Goal: Task Accomplishment & Management: Manage account settings

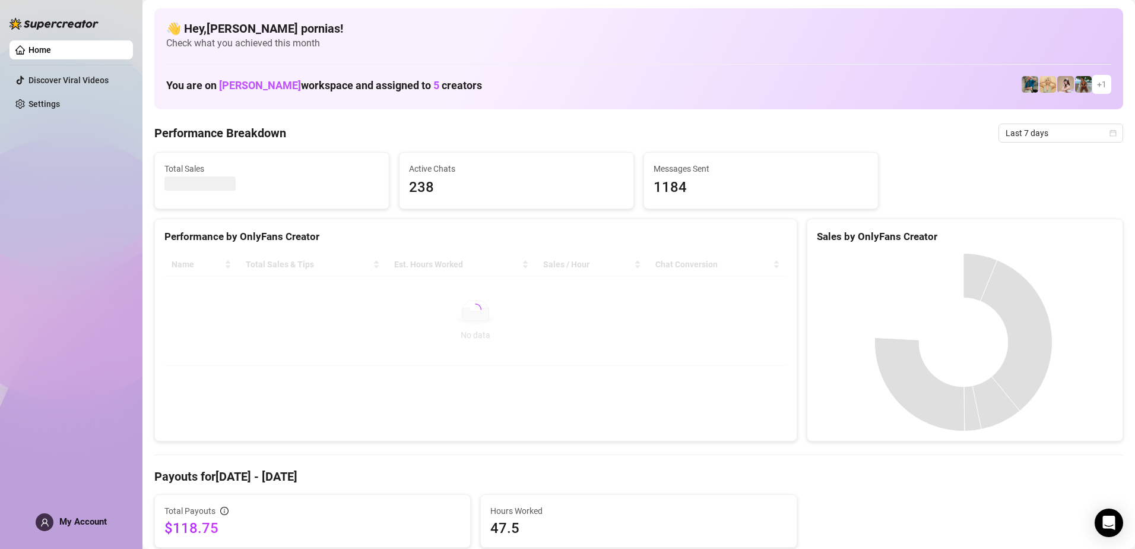
click at [39, 520] on span at bounding box center [45, 522] width 18 height 18
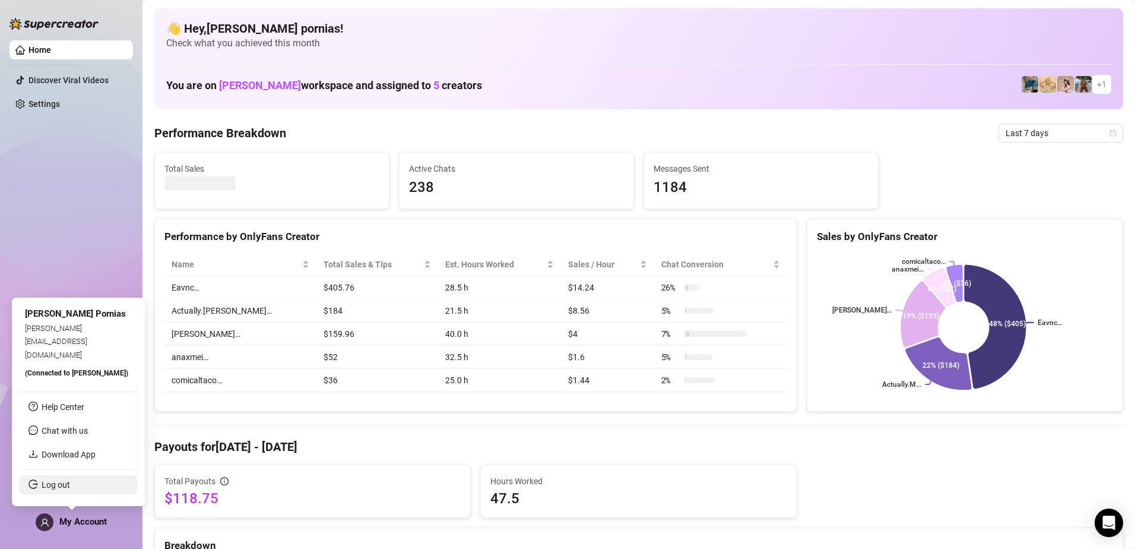
click at [64, 486] on link "Log out" at bounding box center [56, 485] width 29 height 10
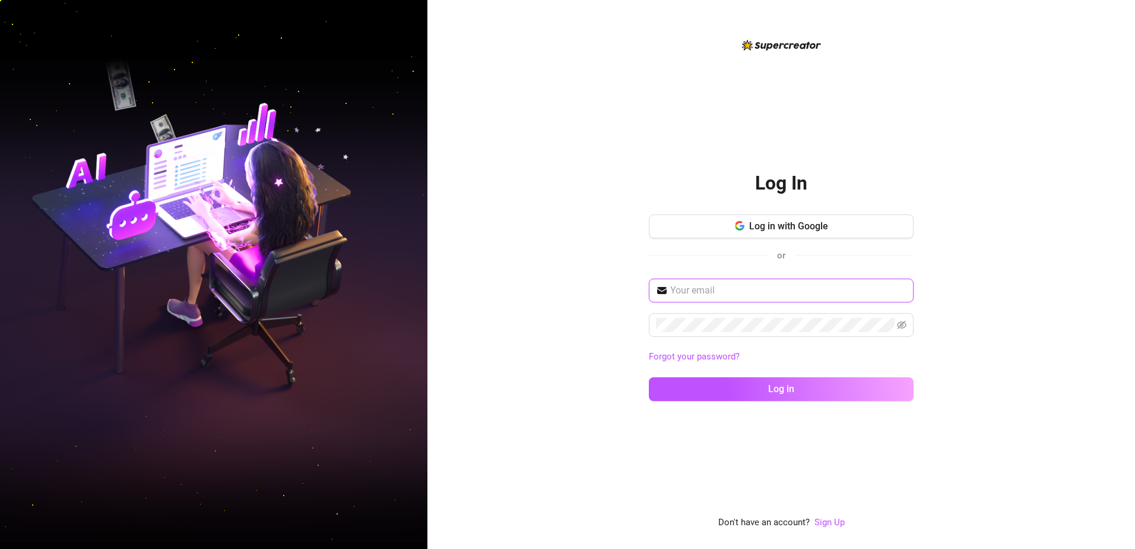
click at [753, 294] on input "text" at bounding box center [788, 290] width 236 height 14
type input "[EMAIL_ADDRESS][DOMAIN_NAME]"
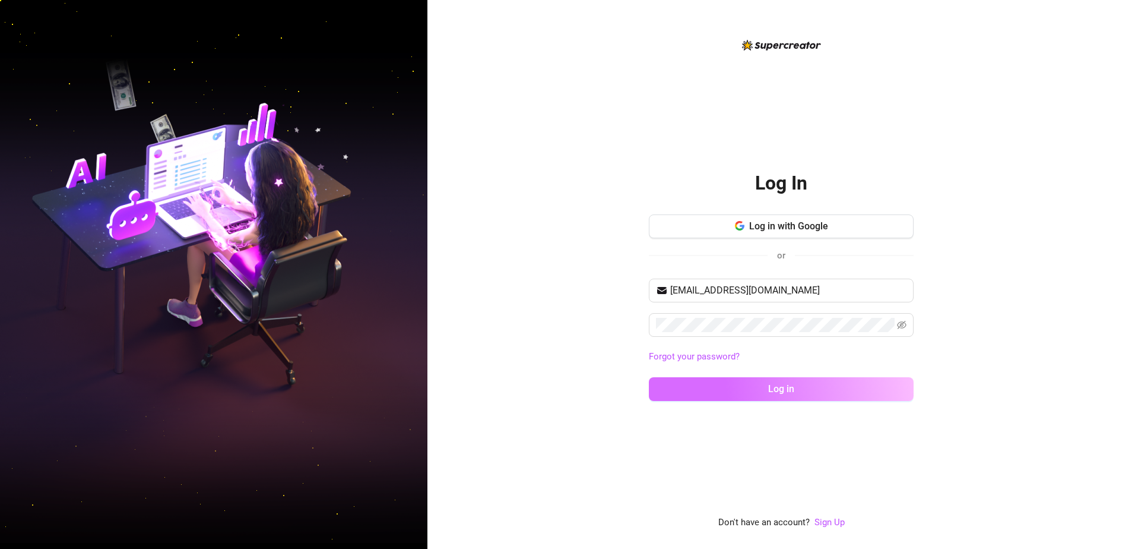
click at [752, 394] on button "Log in" at bounding box center [781, 389] width 265 height 24
